Goal: Task Accomplishment & Management: Manage account settings

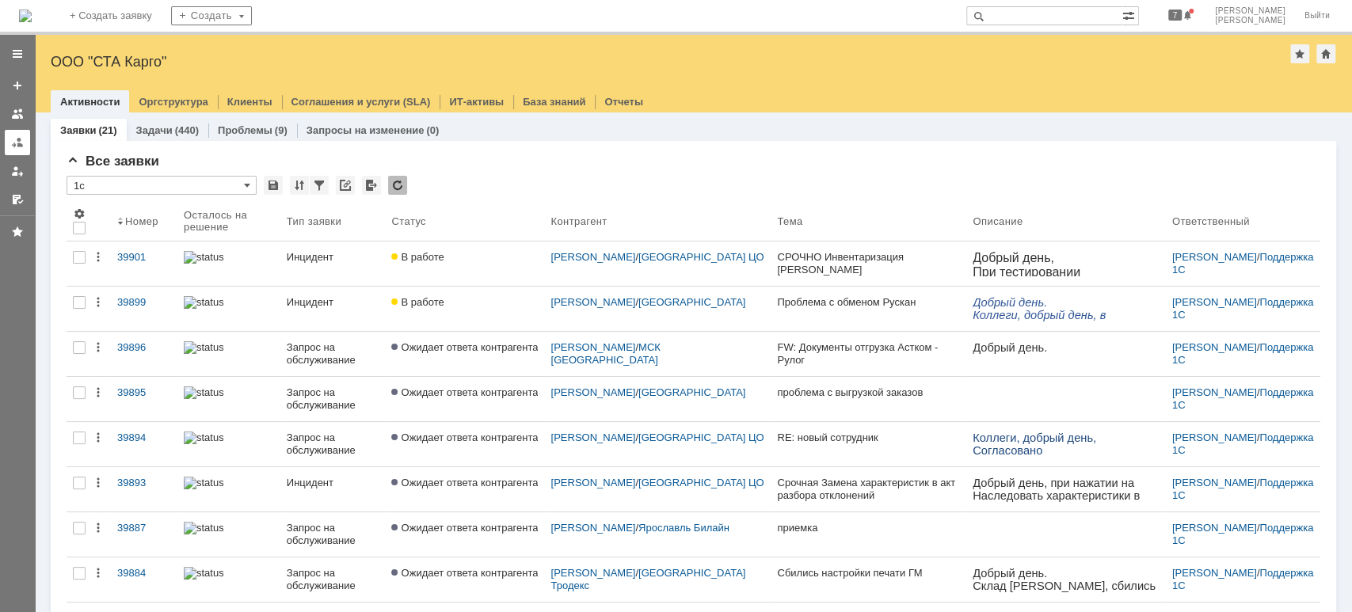
click at [20, 144] on div at bounding box center [17, 142] width 13 height 13
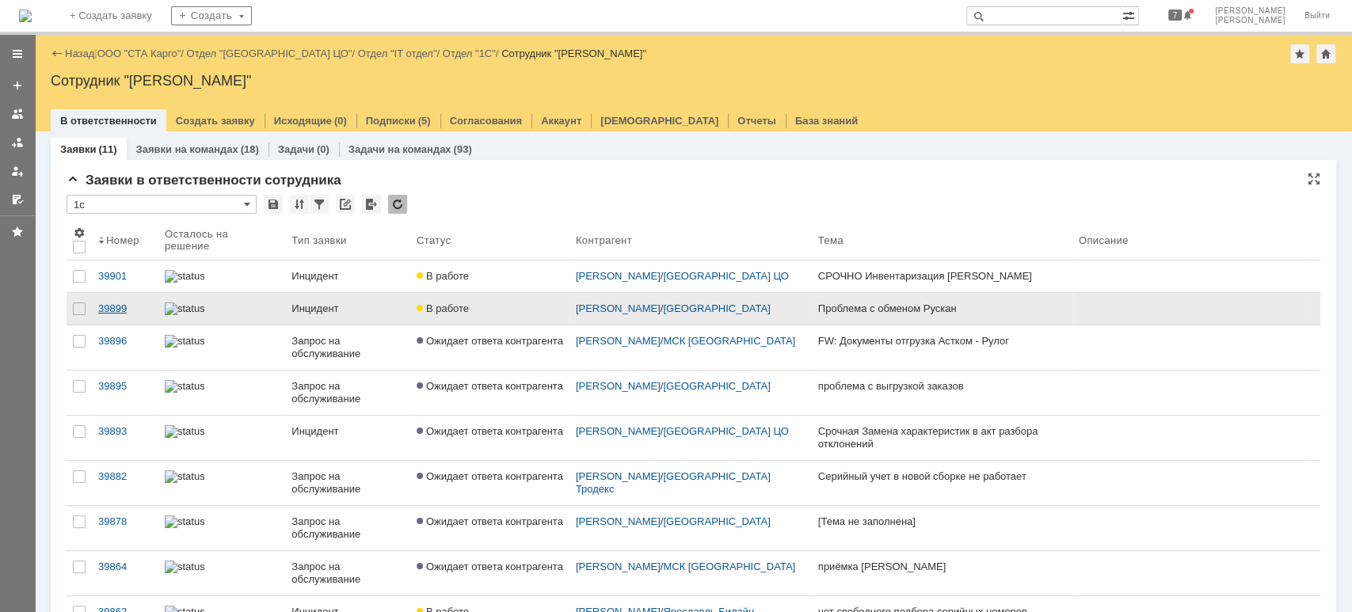
click at [117, 314] on div "39899" at bounding box center [125, 309] width 54 height 13
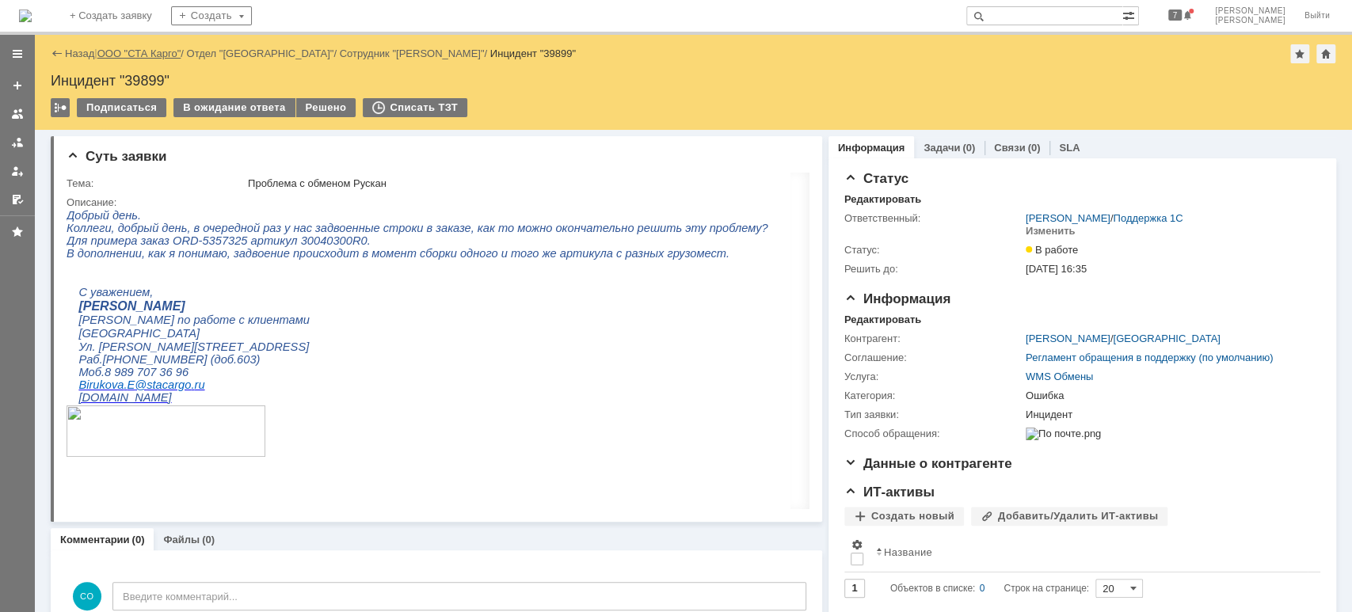
click at [153, 49] on link "ООО "СТА Карго"" at bounding box center [139, 54] width 84 height 12
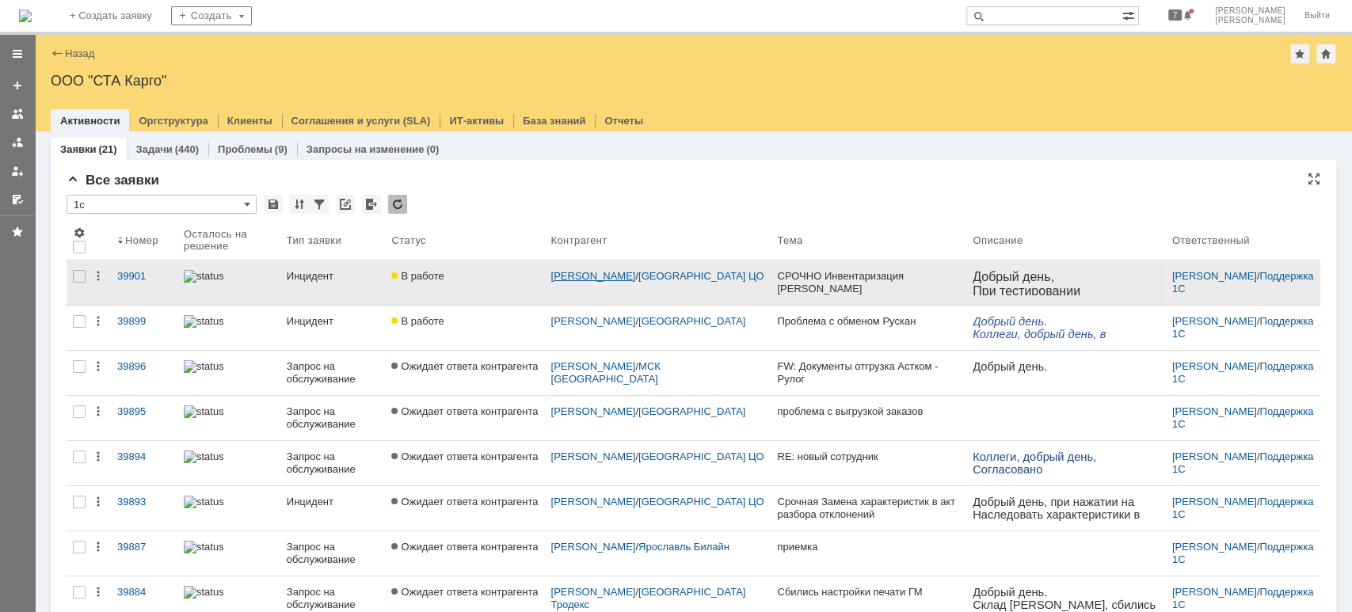
click at [584, 272] on link "[PERSON_NAME]" at bounding box center [592, 276] width 85 height 12
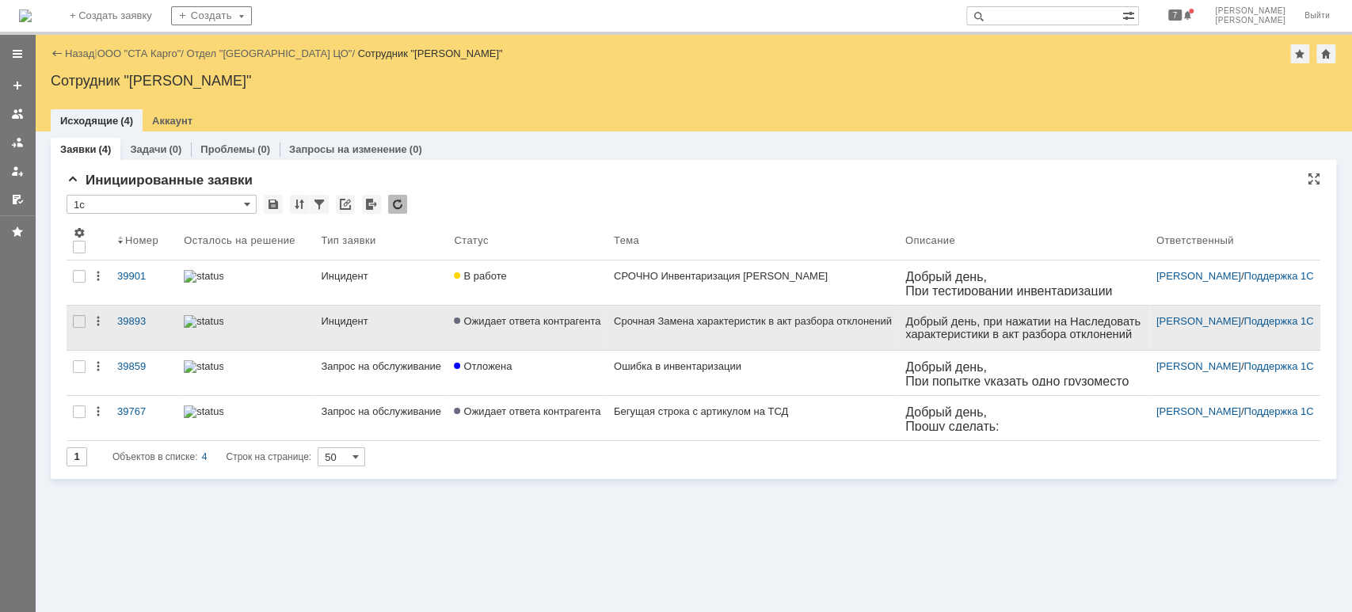
click at [340, 326] on div "Инцидент" at bounding box center [381, 321] width 120 height 13
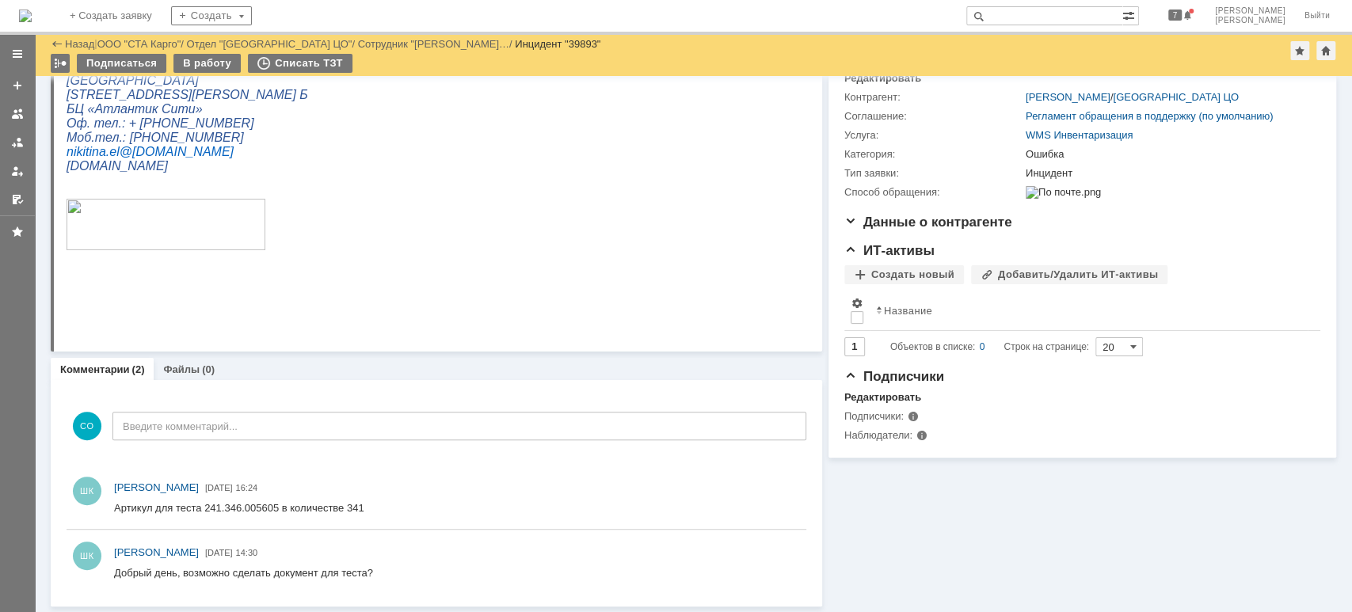
scroll to position [73, 0]
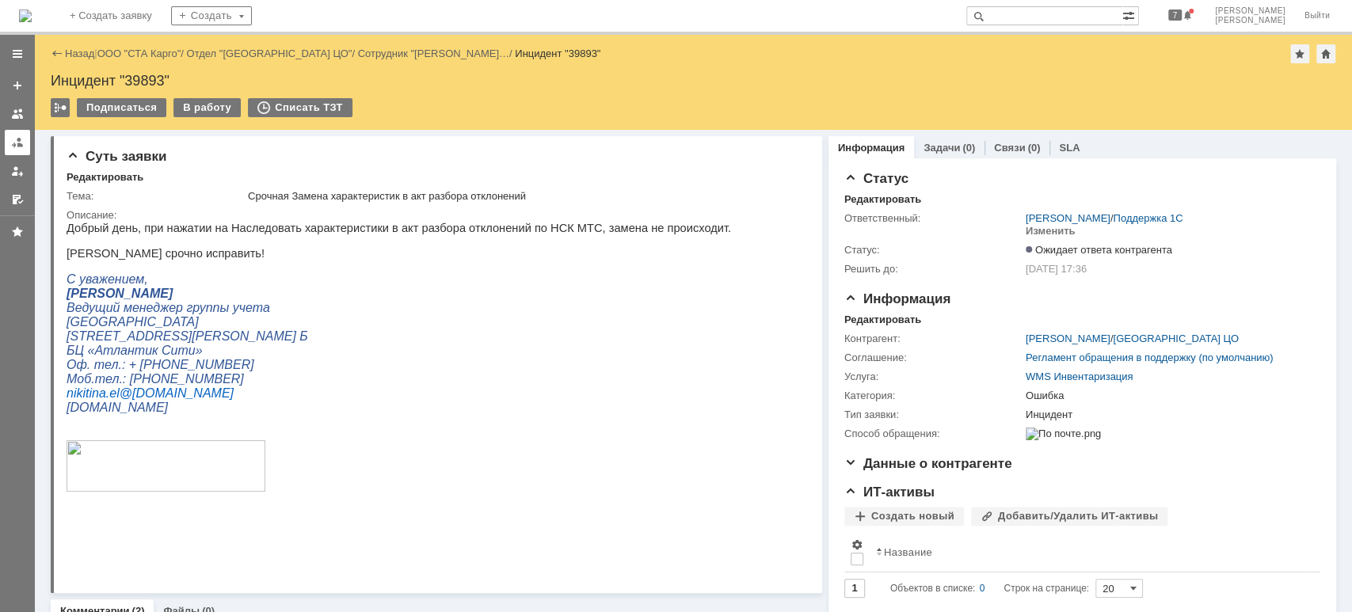
click at [19, 147] on div at bounding box center [17, 142] width 13 height 13
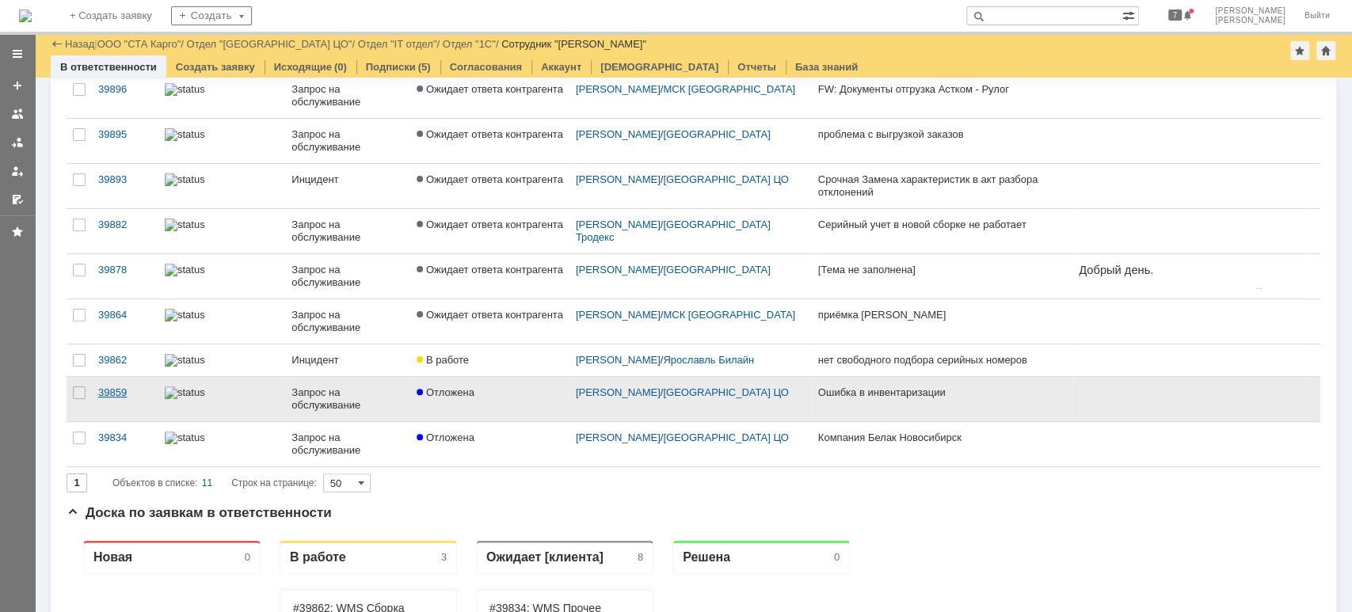
click at [120, 399] on div "39859" at bounding box center [125, 392] width 54 height 13
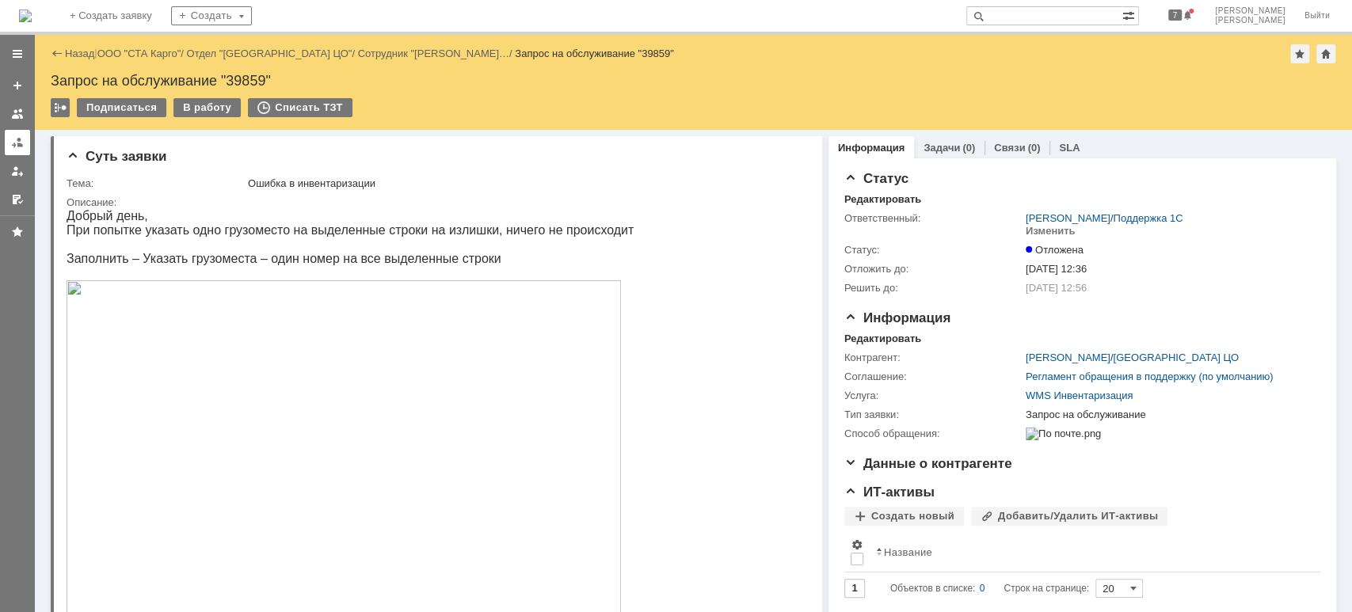
click at [21, 143] on div at bounding box center [17, 142] width 13 height 13
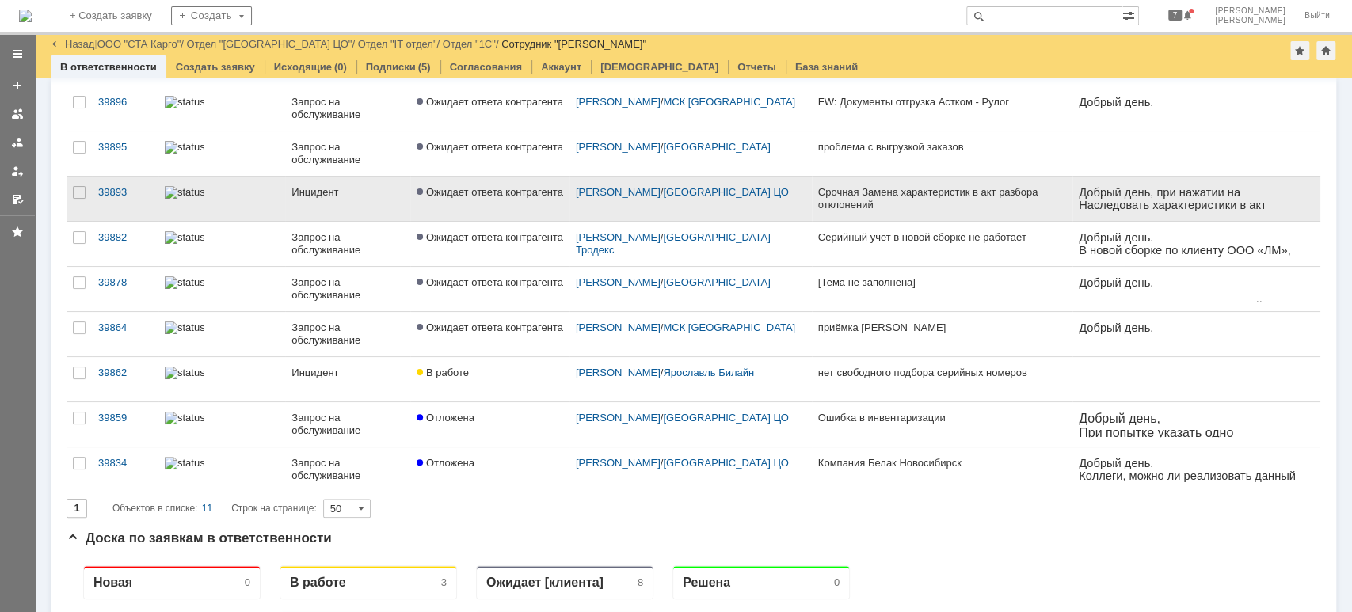
click at [289, 206] on link "Инцидент" at bounding box center [347, 199] width 125 height 44
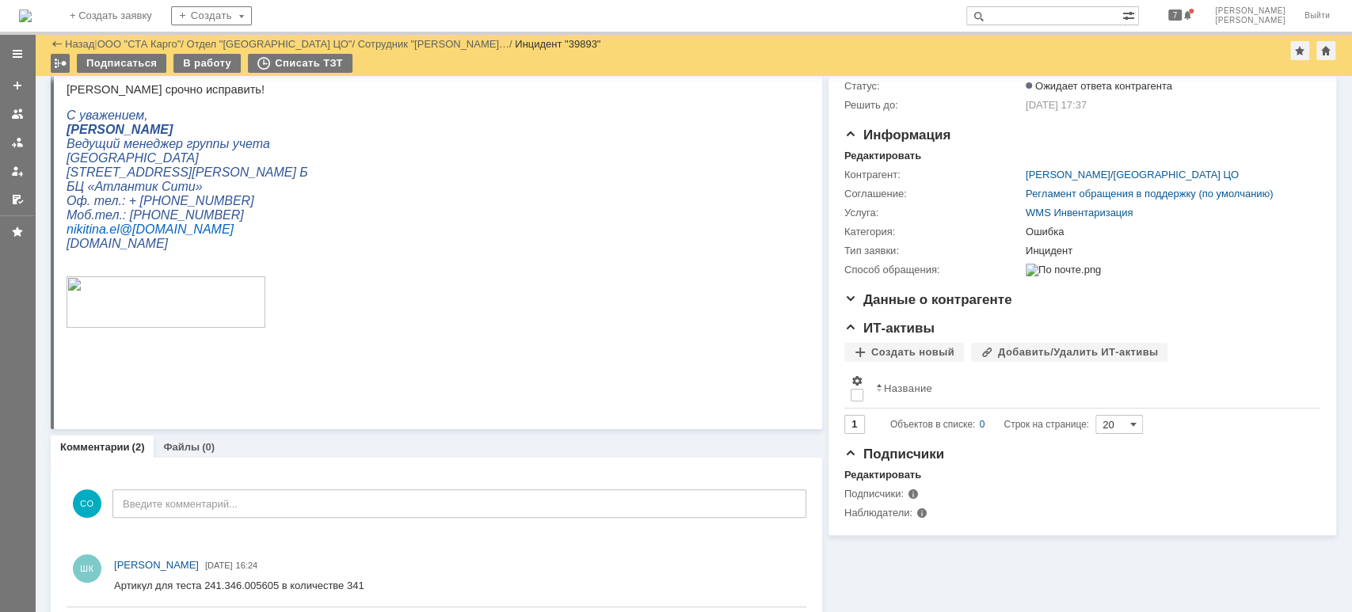
scroll to position [82, 0]
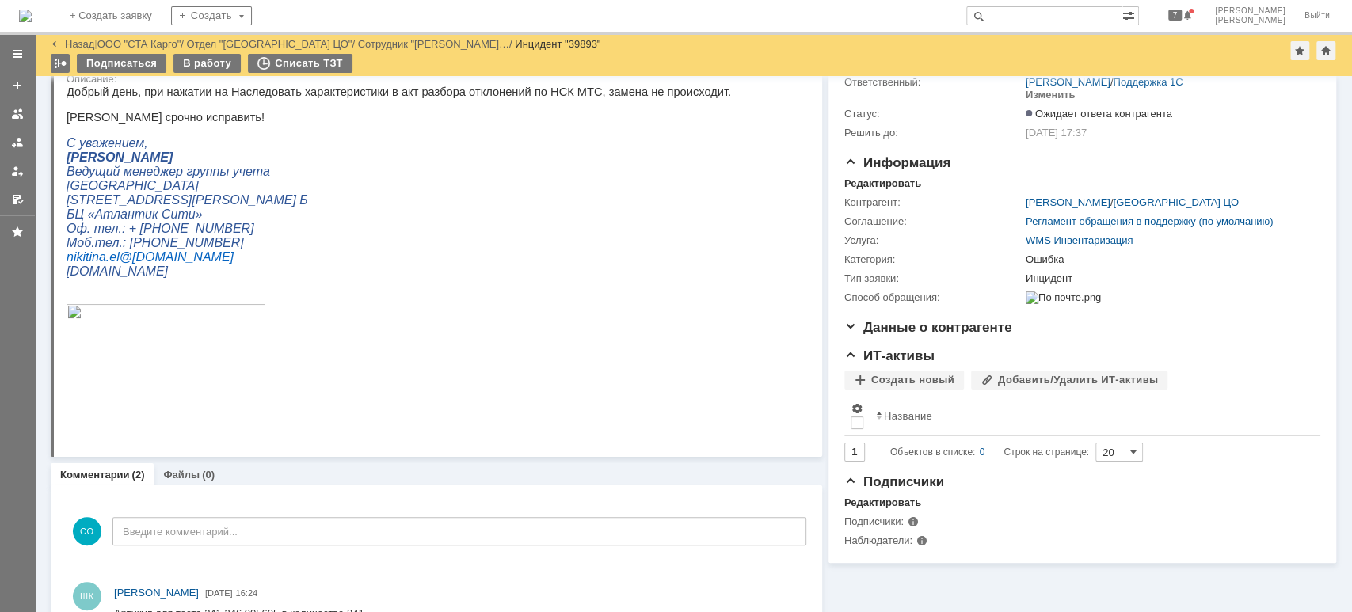
click at [13, 142] on div at bounding box center [17, 142] width 13 height 13
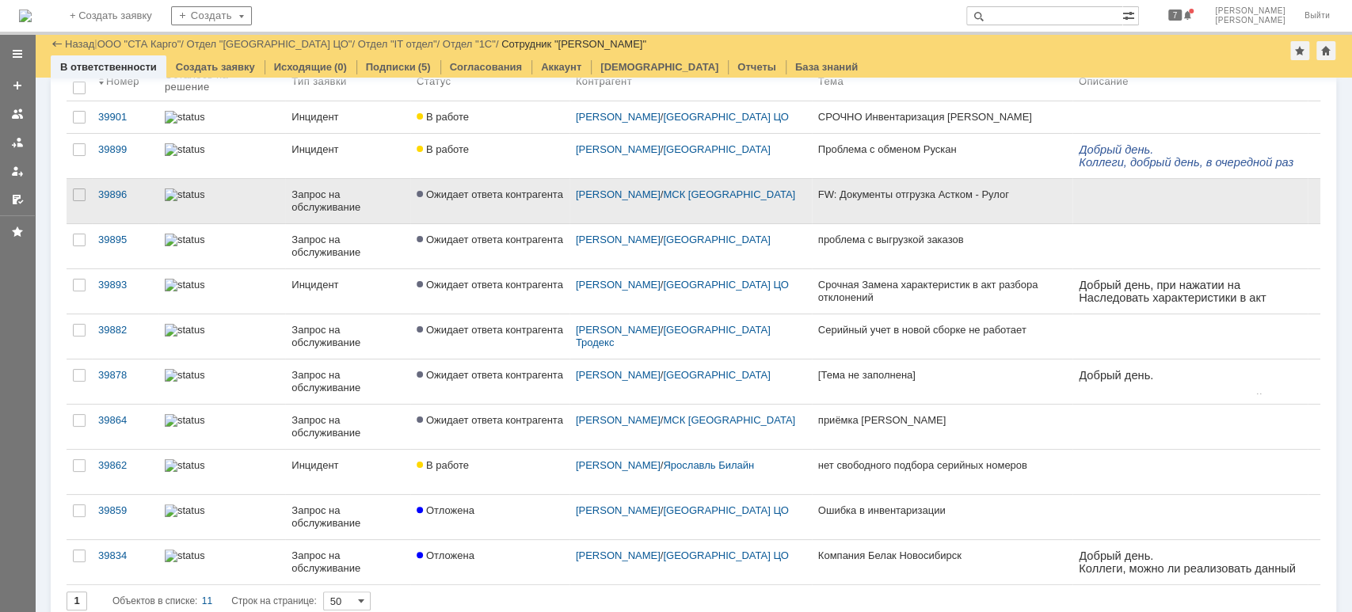
scroll to position [211, 0]
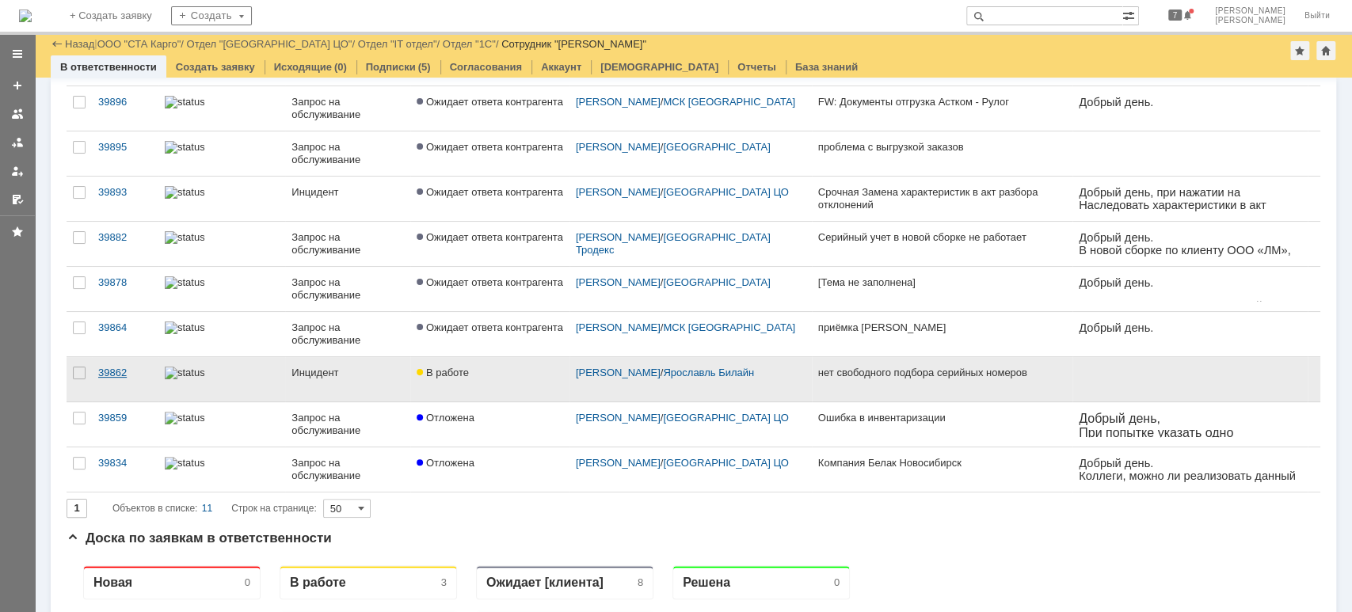
click at [109, 371] on div "39862" at bounding box center [125, 373] width 54 height 13
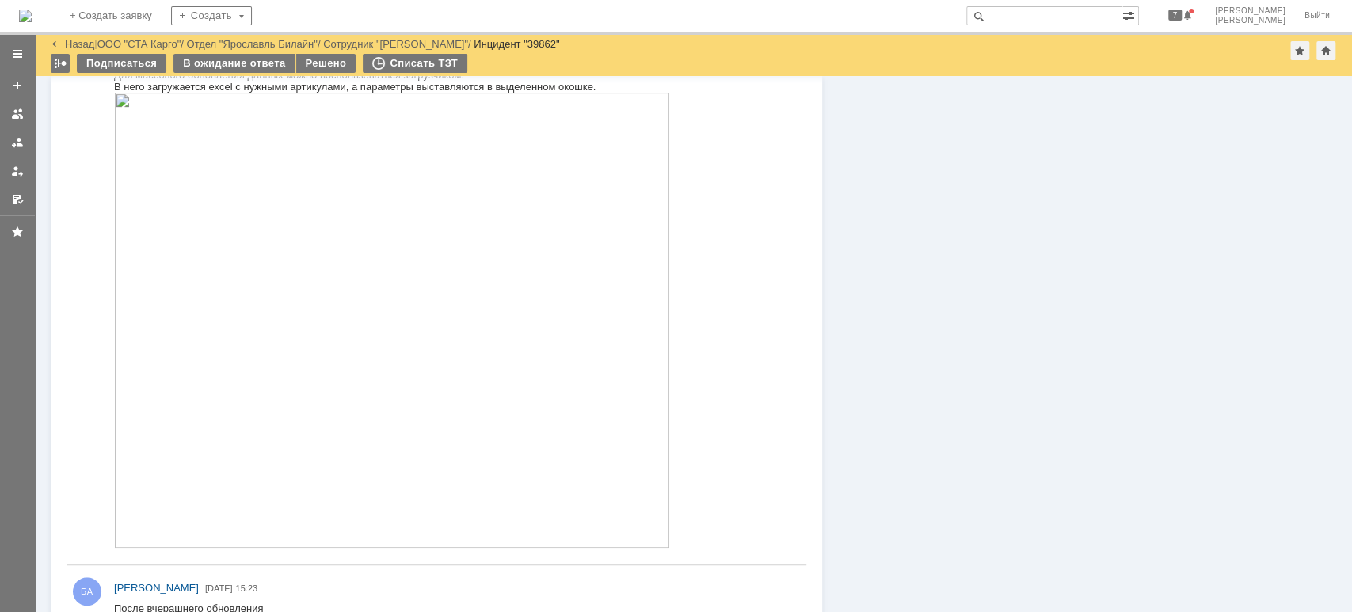
scroll to position [527, 0]
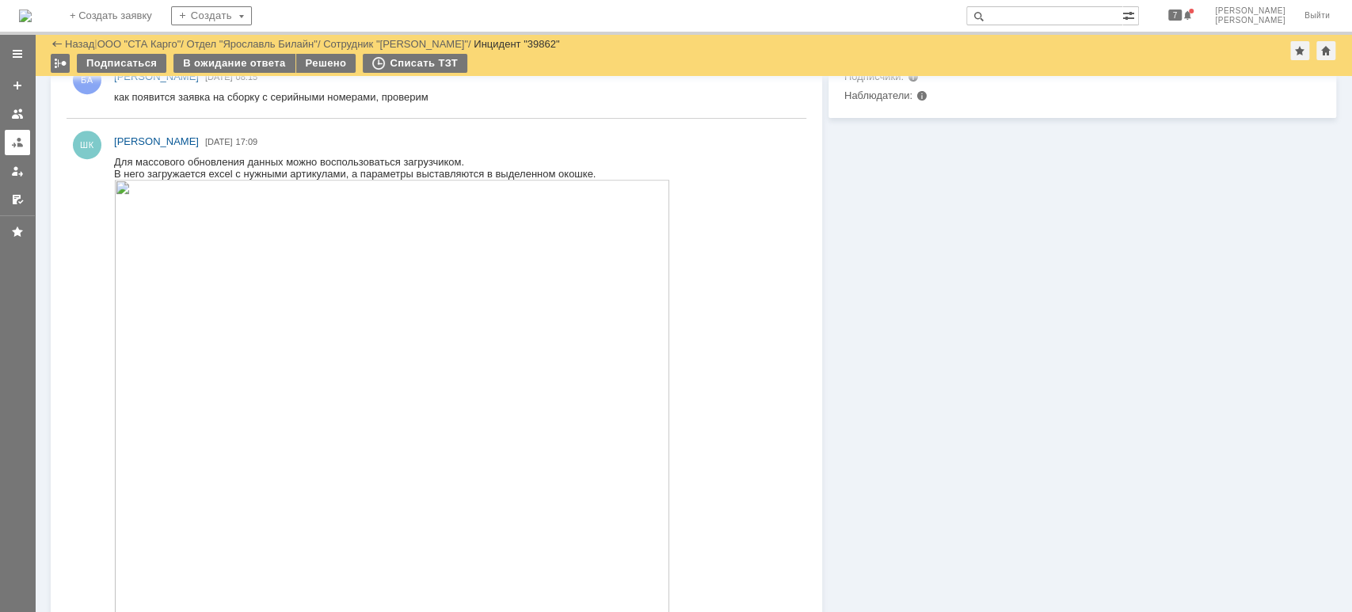
click at [25, 146] on link at bounding box center [17, 142] width 25 height 25
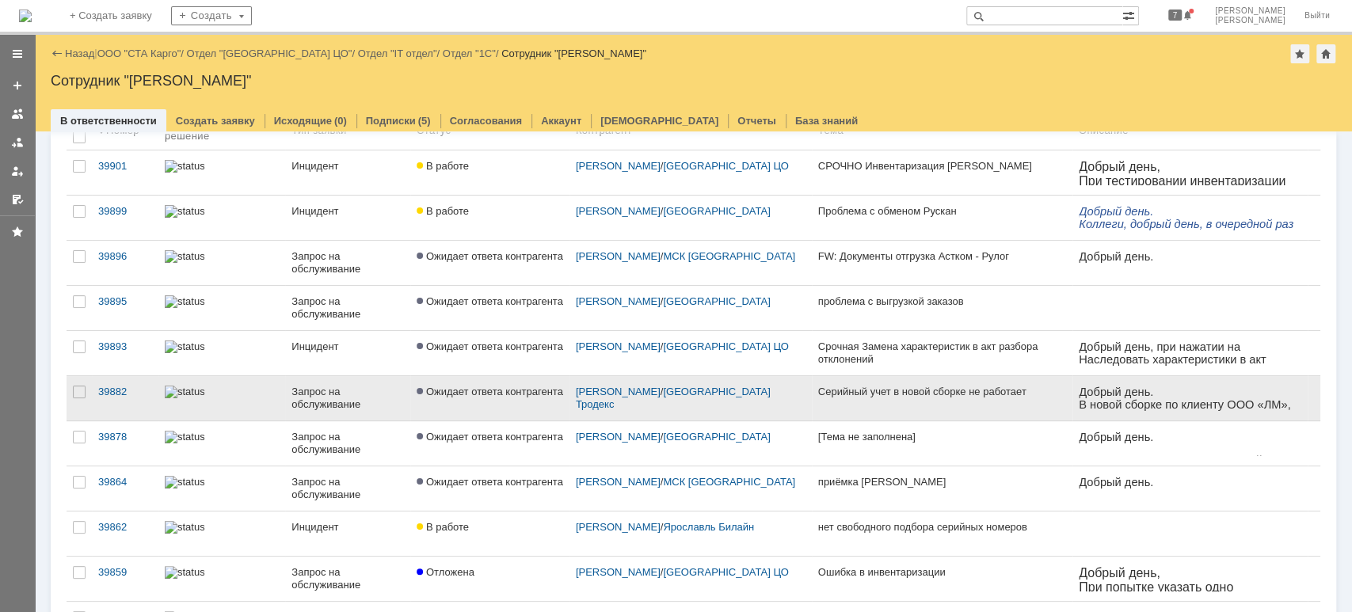
scroll to position [211, 0]
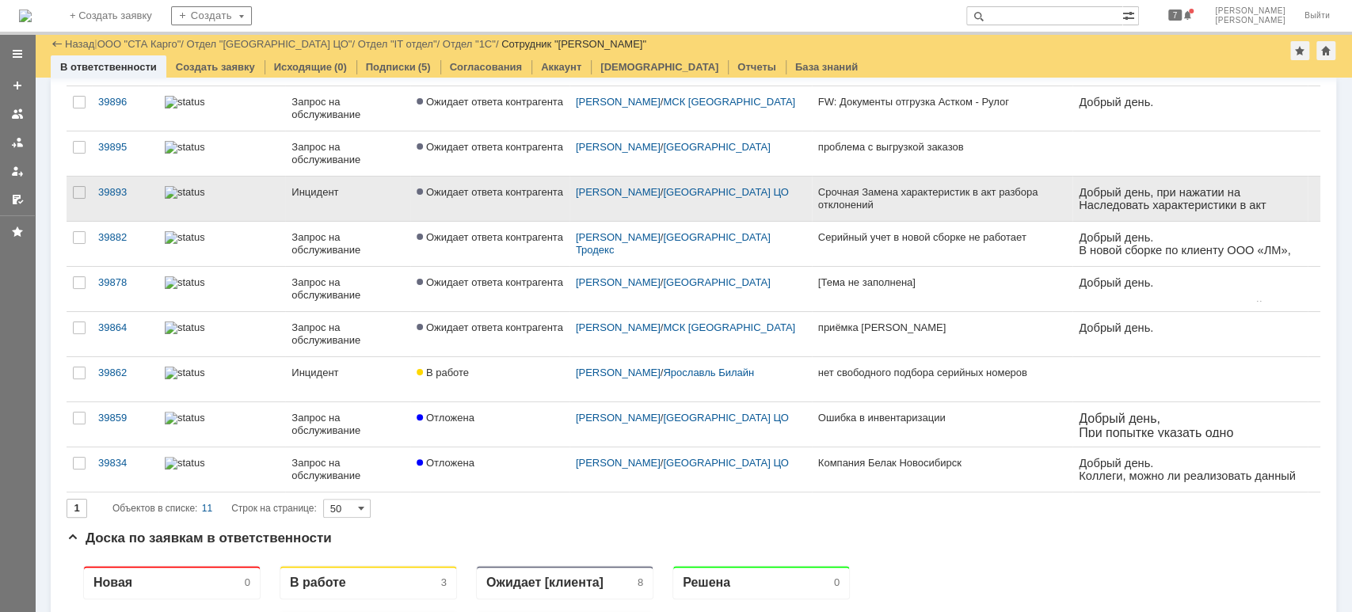
click at [463, 198] on link "Ожидает ответа контрагента" at bounding box center [489, 199] width 159 height 44
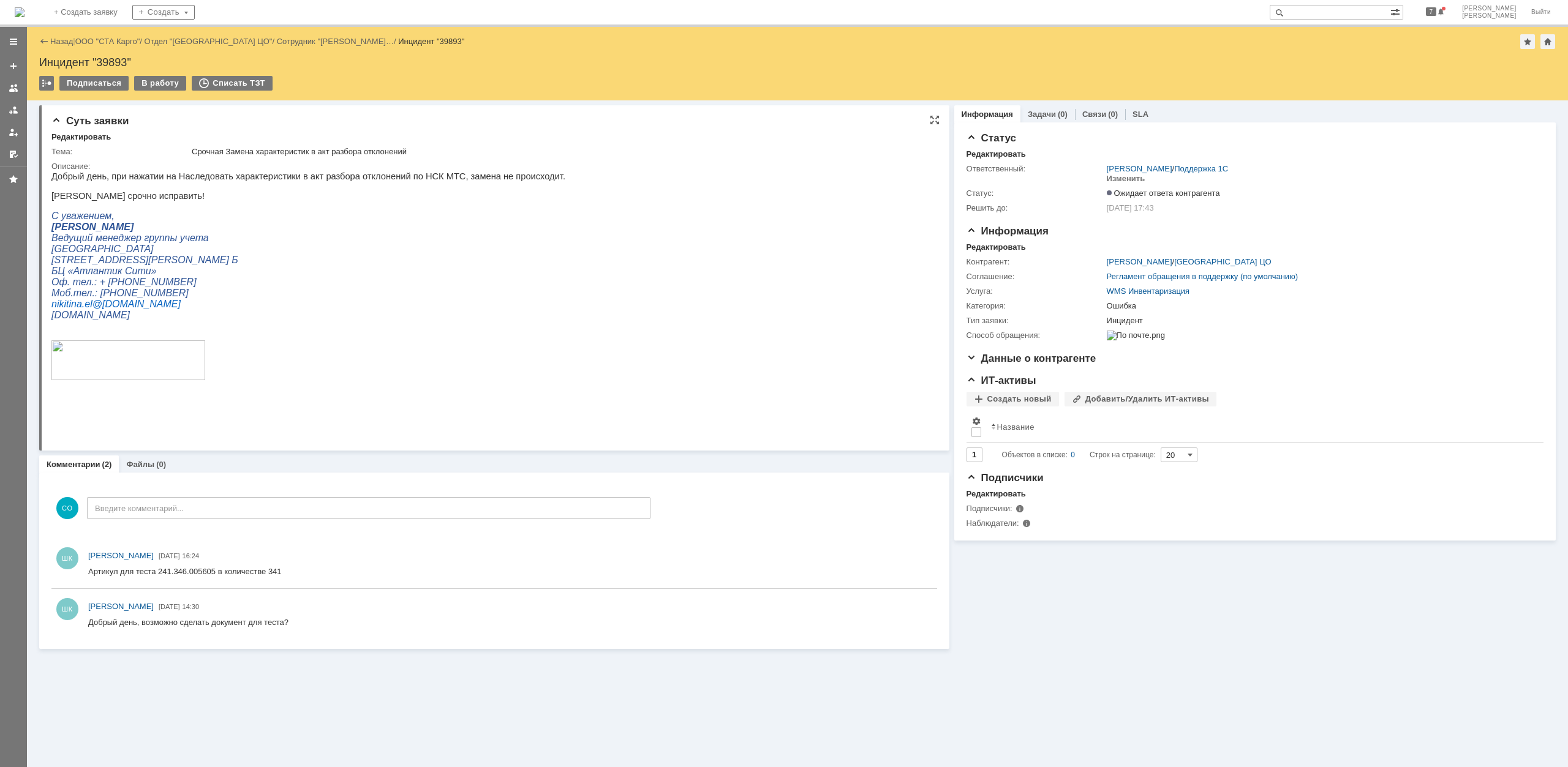
click at [285, 264] on p "ул. Савушкина, д. 126, лит. Б" at bounding box center [308, 260] width 513 height 11
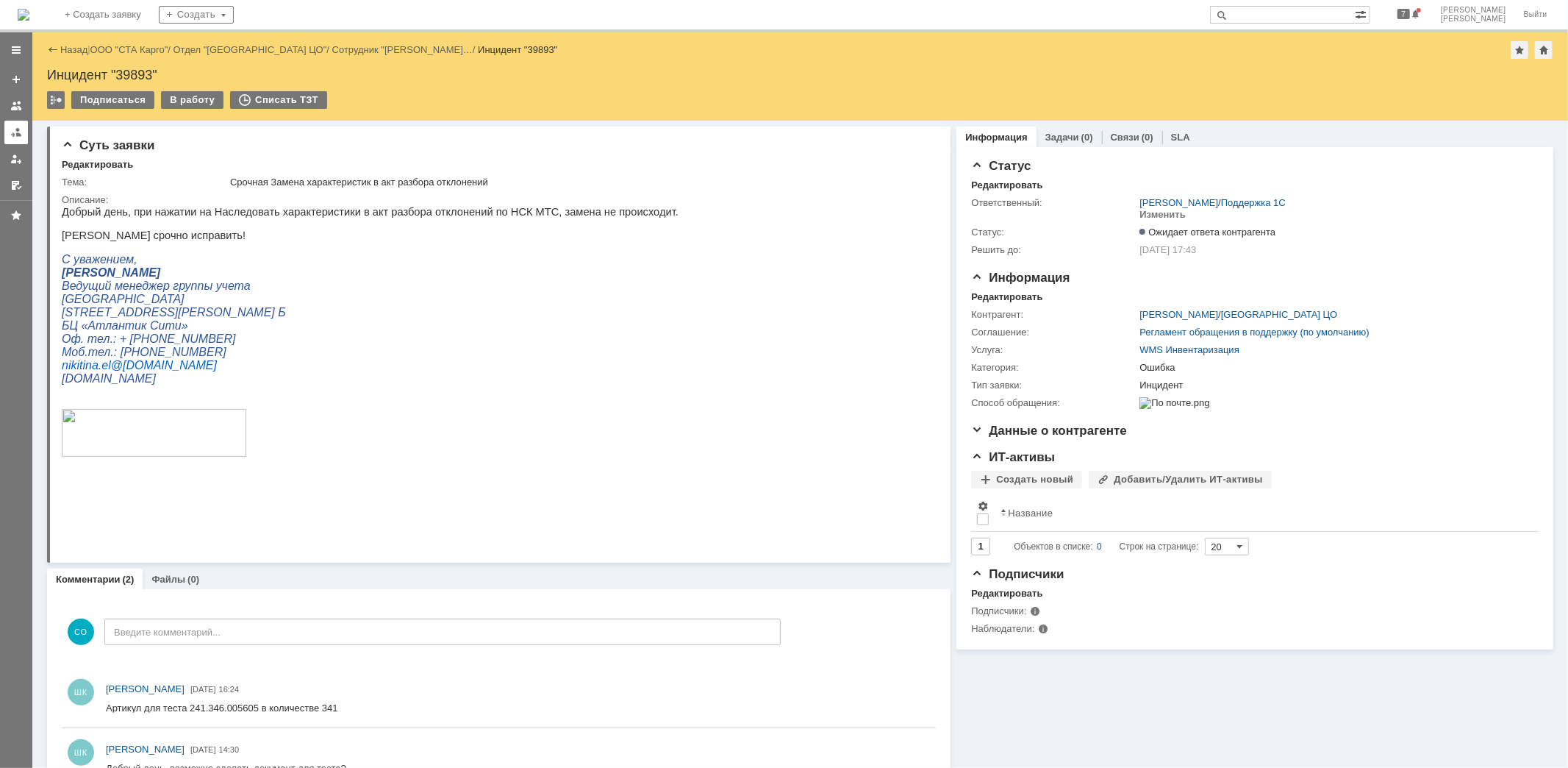
click at [16, 130] on div at bounding box center [16, 132] width 12 height 12
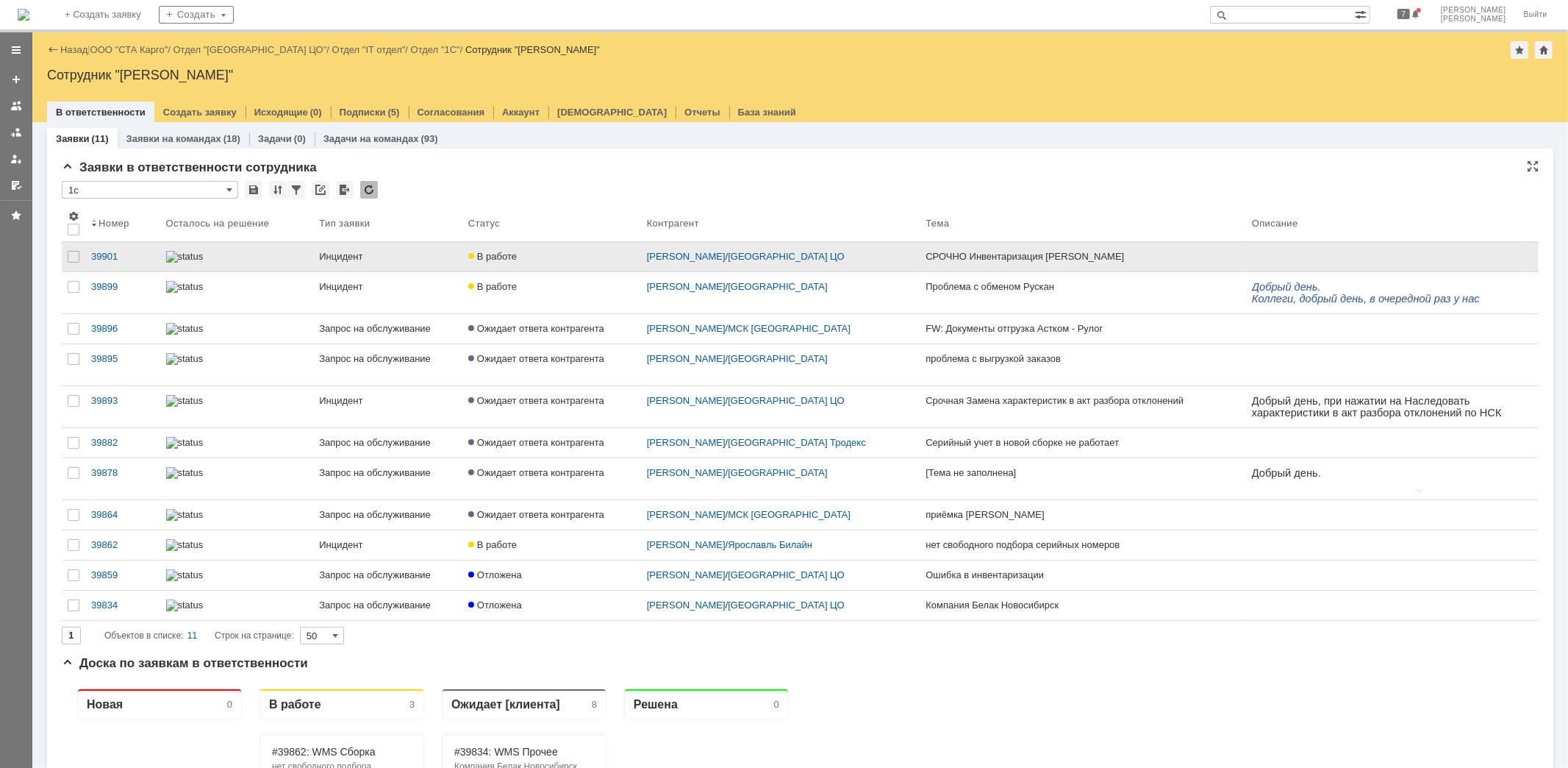
click at [532, 263] on link "В работе" at bounding box center [551, 257] width 178 height 30
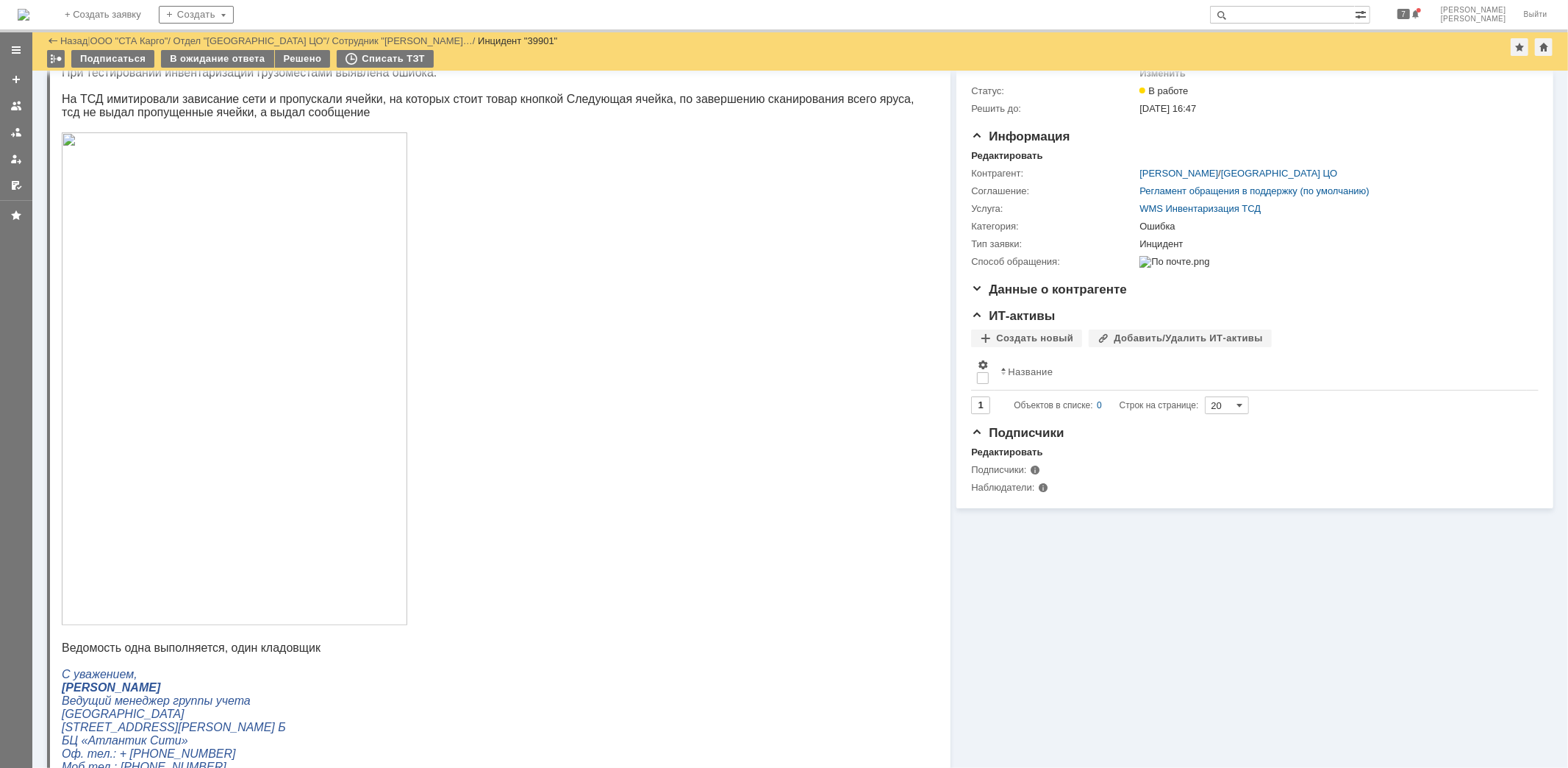
scroll to position [163, 0]
